Goal: Transaction & Acquisition: Book appointment/travel/reservation

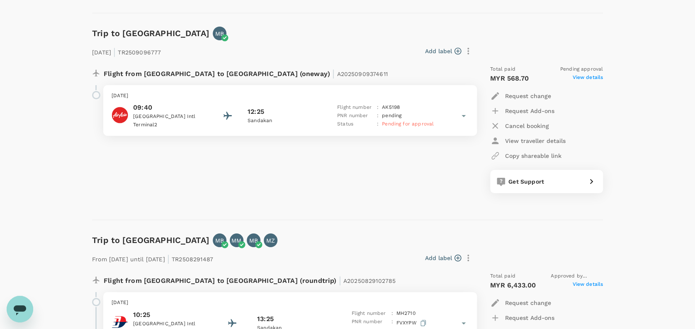
click at [364, 172] on div "Flight from [GEOGRAPHIC_DATA] to [GEOGRAPHIC_DATA] (oneway) | A20250909374611 […" at bounding box center [279, 129] width 388 height 141
drag, startPoint x: 399, startPoint y: 45, endPoint x: 395, endPoint y: 39, distance: 6.7
click at [398, 44] on div "Add label" at bounding box center [319, 51] width 311 height 14
click at [390, 183] on div "Flight from [GEOGRAPHIC_DATA] to [GEOGRAPHIC_DATA] (oneway) | A20250909374611 […" at bounding box center [279, 129] width 388 height 141
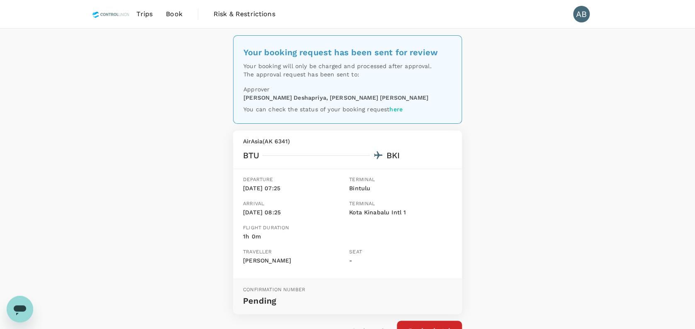
click at [148, 15] on span "Trips" at bounding box center [145, 14] width 16 height 10
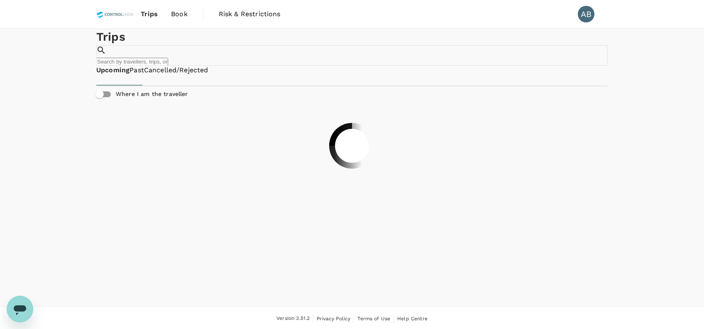
click at [181, 15] on span "Book" at bounding box center [179, 14] width 17 height 10
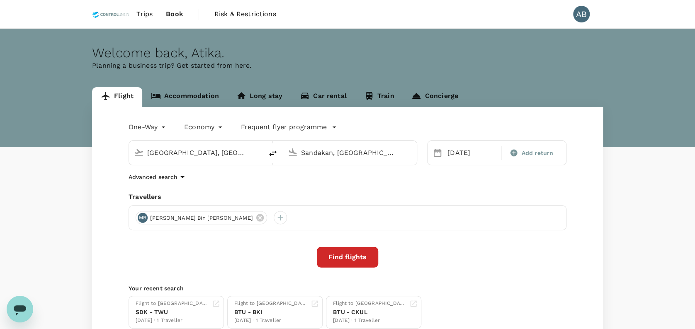
type input "[GEOGRAPHIC_DATA], [GEOGRAPHIC_DATA] (any)"
type input "Sandakan, [GEOGRAPHIC_DATA] (any)"
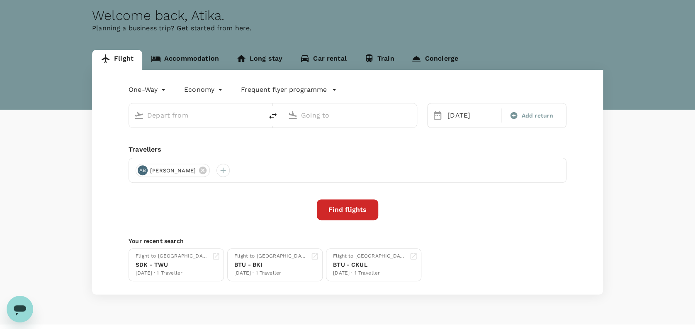
type input "[GEOGRAPHIC_DATA], [GEOGRAPHIC_DATA] (any)"
type input "Sandakan, [GEOGRAPHIC_DATA] (any)"
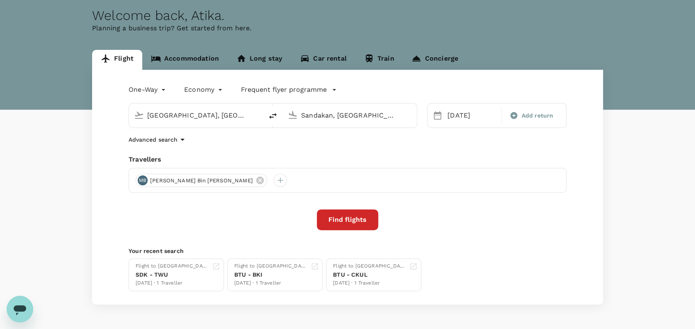
scroll to position [54, 0]
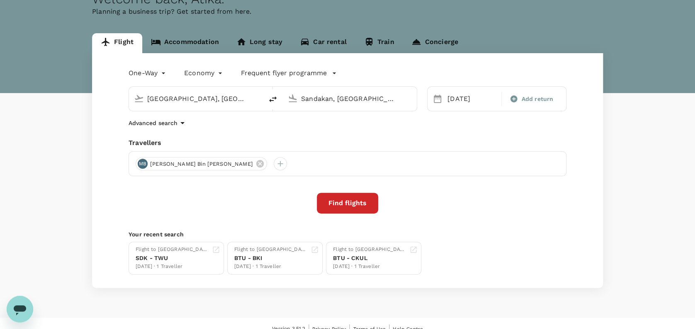
click at [392, 95] on input "Sandakan, Malaysia (any)" at bounding box center [350, 98] width 98 height 13
type input "K"
click at [331, 132] on p "Kotoka Intl" at bounding box center [363, 131] width 146 height 8
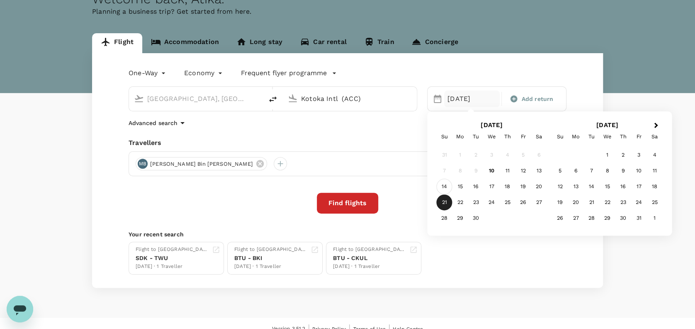
type input "Kotoka Intl (ACC)"
click at [447, 182] on div "14" at bounding box center [445, 187] width 16 height 16
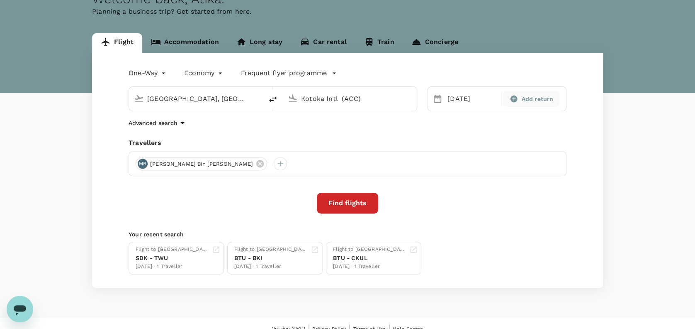
click at [540, 98] on span "Add return" at bounding box center [538, 99] width 32 height 9
type input "roundtrip"
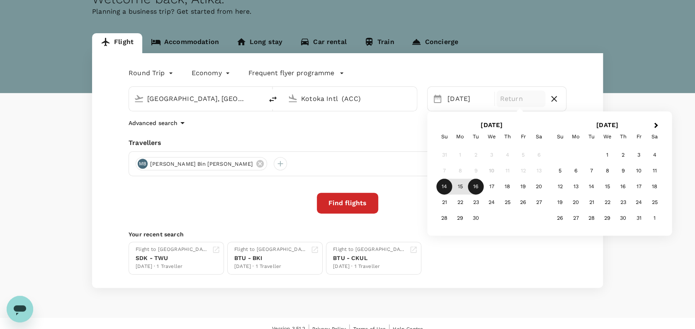
click at [479, 185] on div "16" at bounding box center [476, 187] width 16 height 16
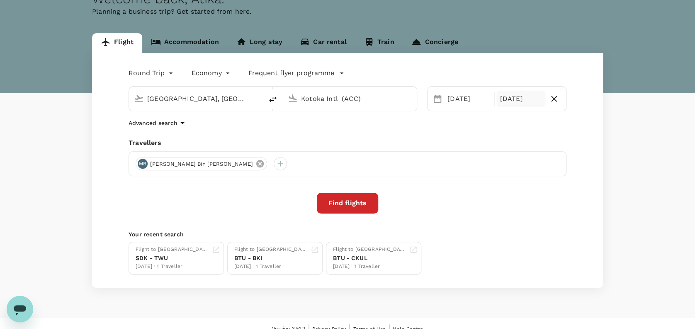
click at [256, 160] on icon at bounding box center [259, 163] width 7 height 7
click at [142, 161] on div at bounding box center [142, 163] width 13 height 13
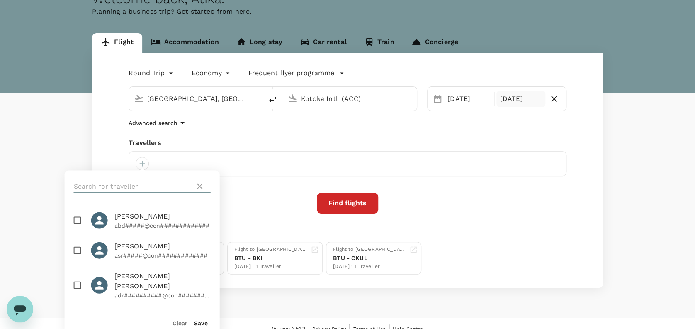
click at [122, 183] on input "text" at bounding box center [133, 185] width 118 height 13
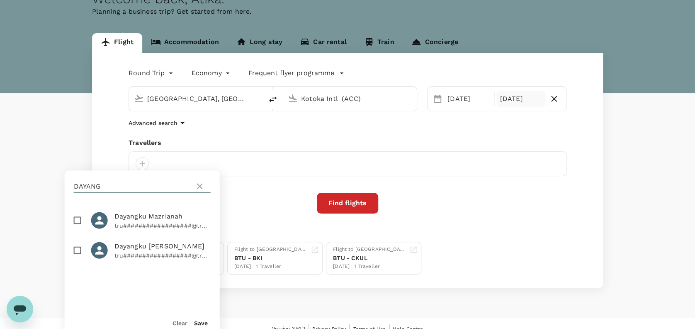
type input "DAYANG"
click at [76, 220] on input "checkbox" at bounding box center [77, 219] width 17 height 17
checkbox input "true"
click at [199, 322] on button "Save" at bounding box center [201, 322] width 14 height 7
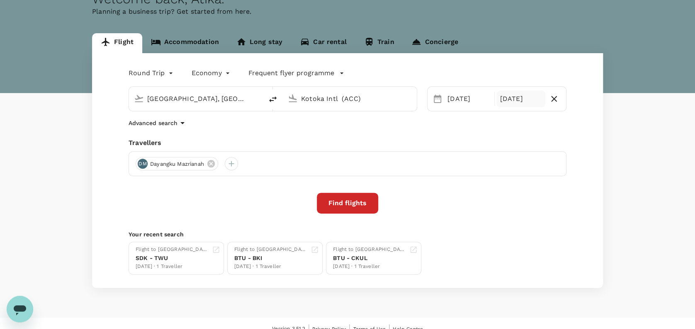
click at [345, 201] on button "Find flights" at bounding box center [347, 203] width 61 height 21
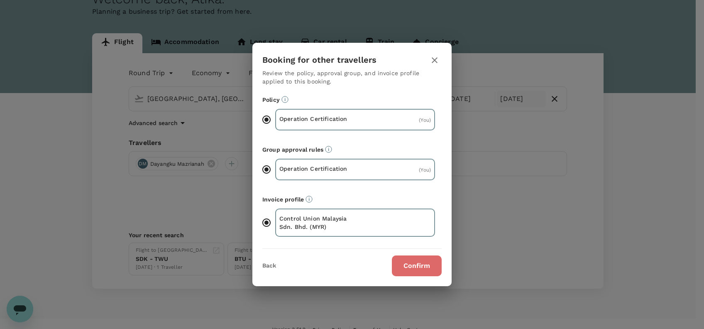
click at [415, 265] on button "Confirm" at bounding box center [417, 265] width 50 height 21
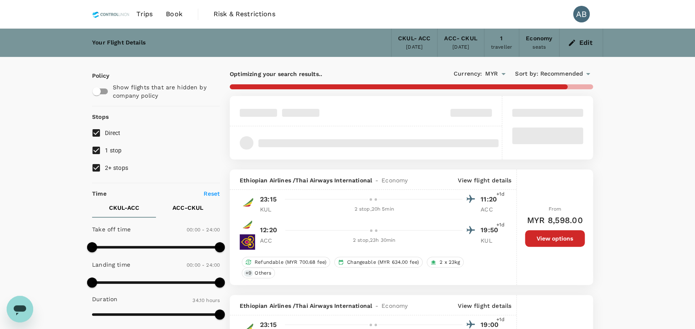
drag, startPoint x: 98, startPoint y: 170, endPoint x: 97, endPoint y: 164, distance: 5.4
click at [97, 169] on input "2+ stops" at bounding box center [96, 167] width 17 height 17
checkbox input "false"
click at [96, 148] on input "1 stop" at bounding box center [96, 149] width 17 height 17
checkbox input "false"
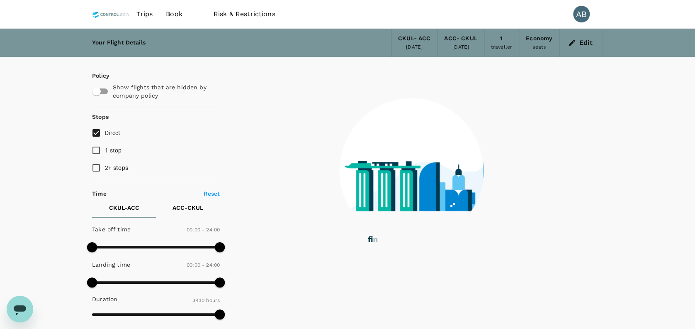
type input "2545"
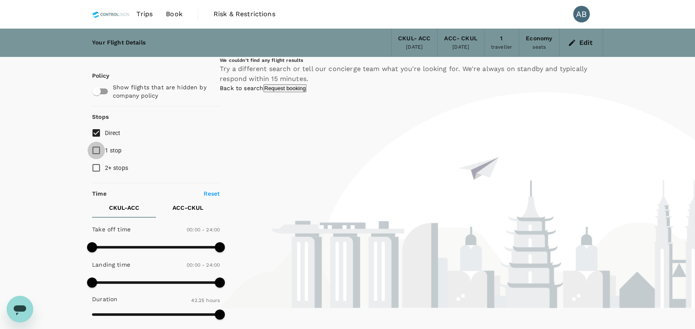
click at [97, 150] on input "1 stop" at bounding box center [96, 149] width 17 height 17
checkbox input "true"
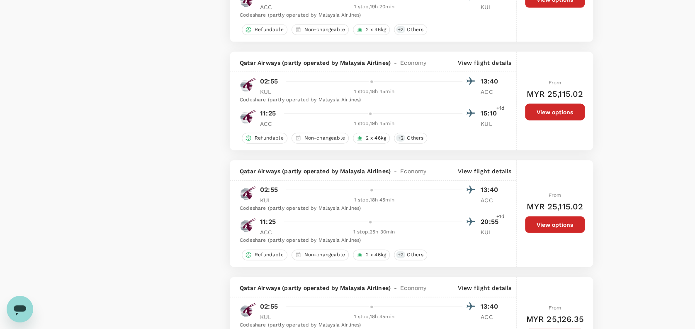
scroll to position [811, 0]
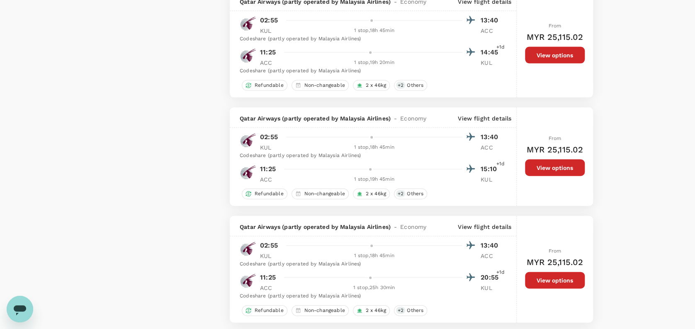
click at [370, 140] on div at bounding box center [371, 137] width 5 height 5
click at [269, 141] on p "02:55" at bounding box center [269, 137] width 18 height 10
click at [563, 176] on button "View options" at bounding box center [555, 167] width 60 height 17
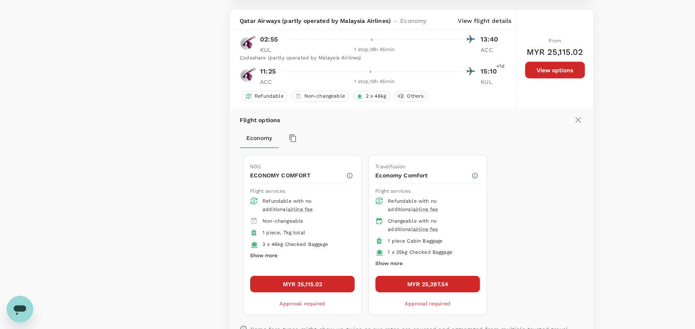
scroll to position [923, 0]
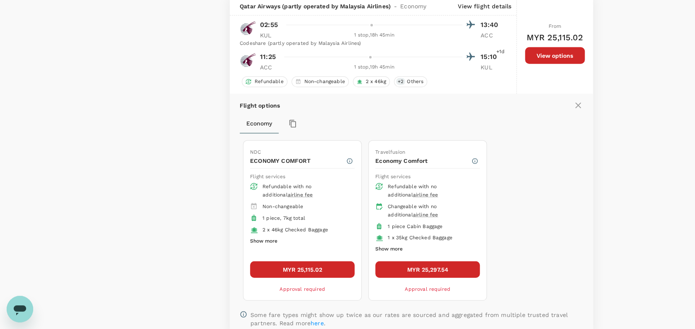
click at [320, 272] on button "MYR 25,115.02" at bounding box center [302, 269] width 105 height 17
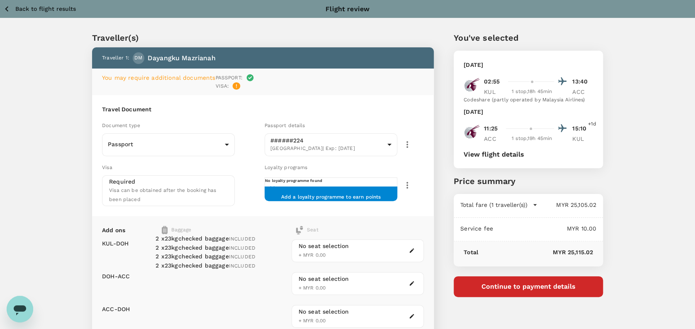
click at [530, 80] on div at bounding box center [532, 81] width 5 height 5
click at [12, 5] on icon "button" at bounding box center [7, 9] width 10 height 10
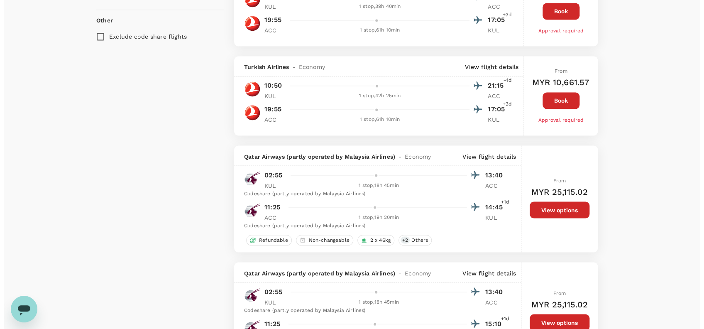
scroll to position [720, 0]
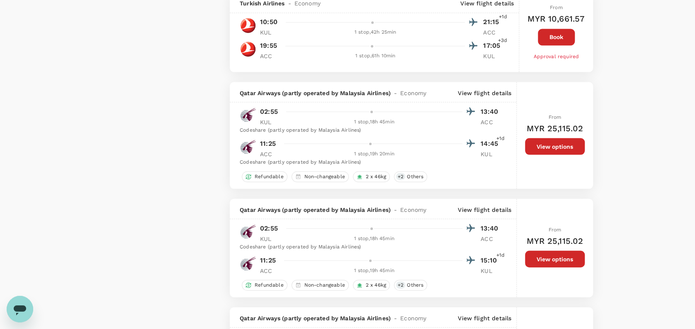
click at [488, 97] on p "View flight details" at bounding box center [485, 92] width 54 height 8
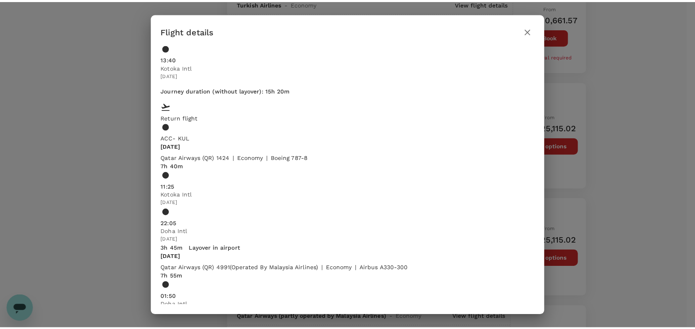
scroll to position [239, 0]
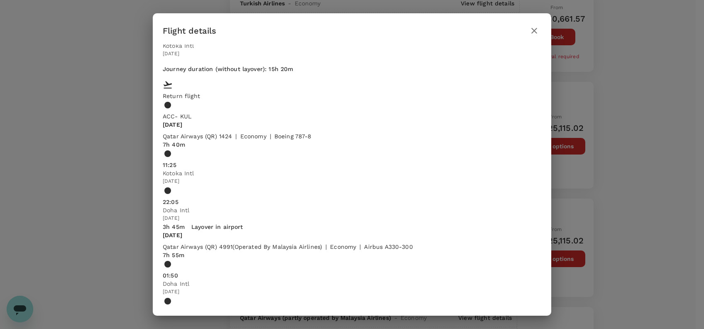
click at [536, 32] on icon "button" at bounding box center [534, 31] width 6 height 6
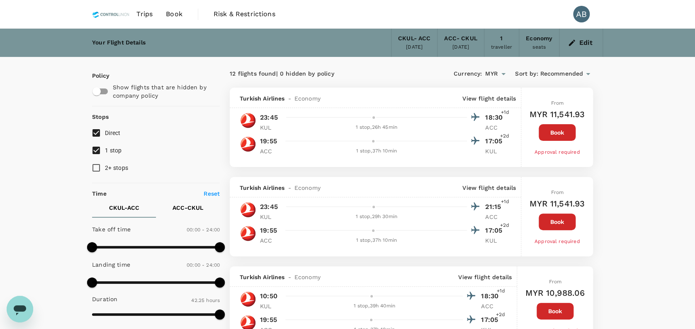
scroll to position [0, 0]
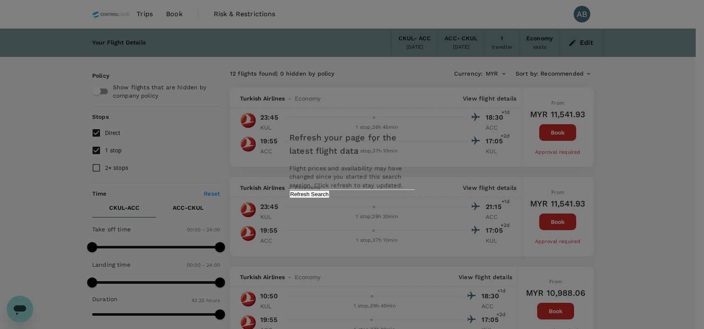
click at [329, 198] on button "Refresh Search" at bounding box center [309, 194] width 40 height 8
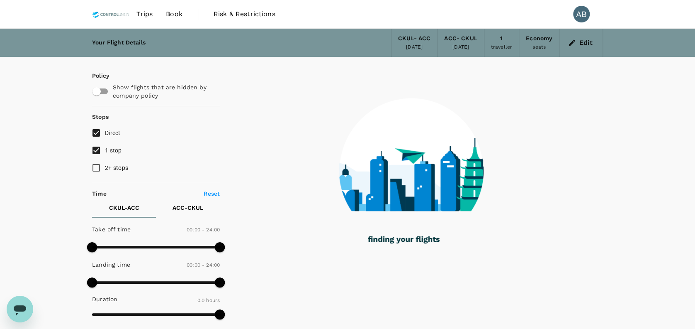
click at [634, 160] on div "Your Flight Details CKUL - ACC 14 Sep 2025 ACC - CKUL 16 Sep 2025 1 traveller E…" at bounding box center [347, 302] width 695 height 547
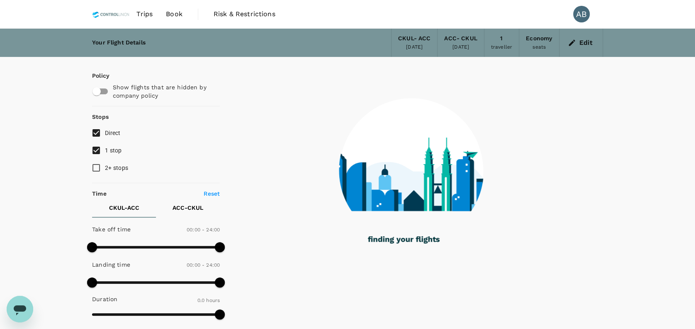
type input "2050"
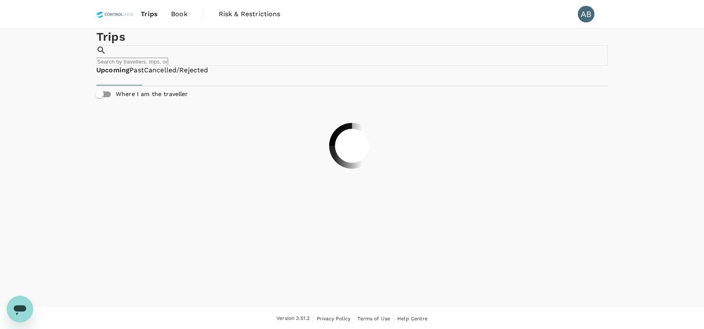
click at [313, 56] on div "Trips ​ ​" at bounding box center [351, 47] width 511 height 37
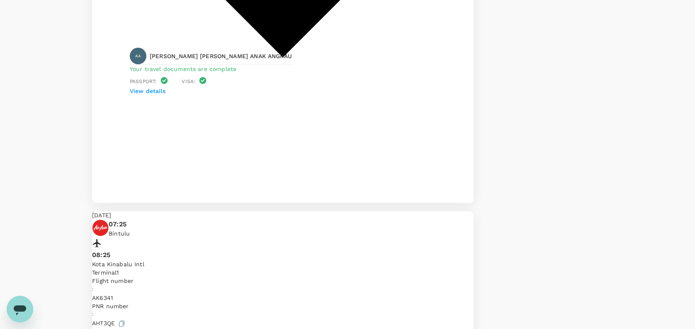
scroll to position [553, 0]
